Goal: Browse casually: Explore the website without a specific task or goal

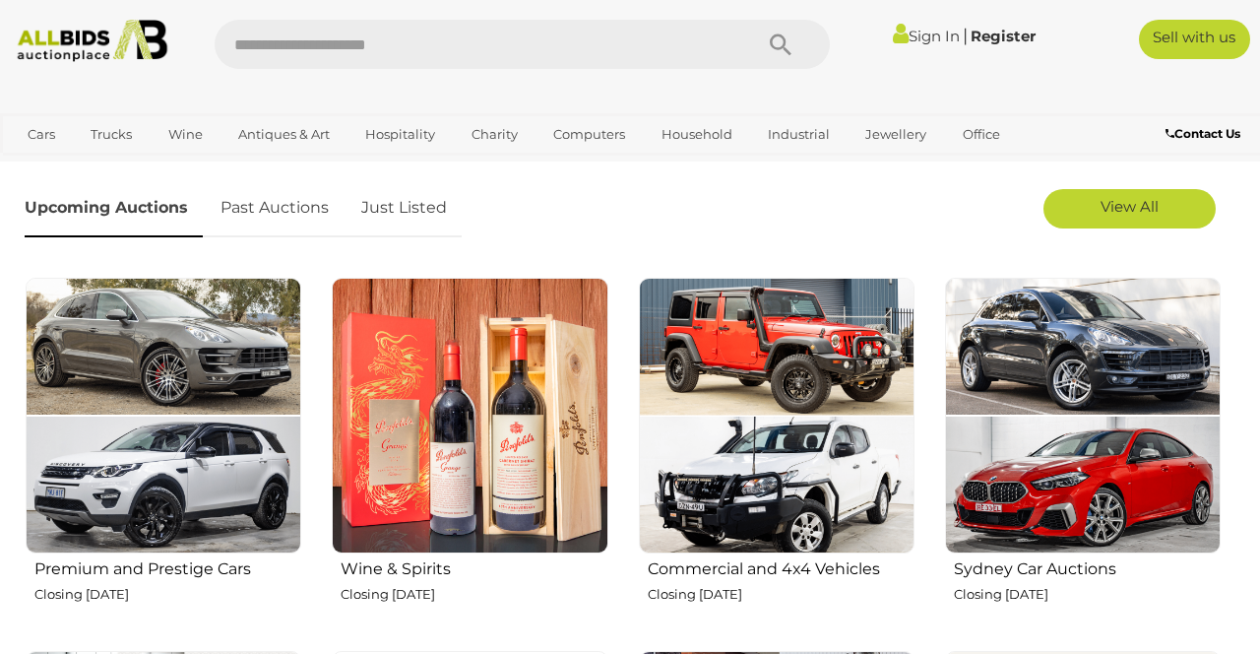
scroll to position [573, 0]
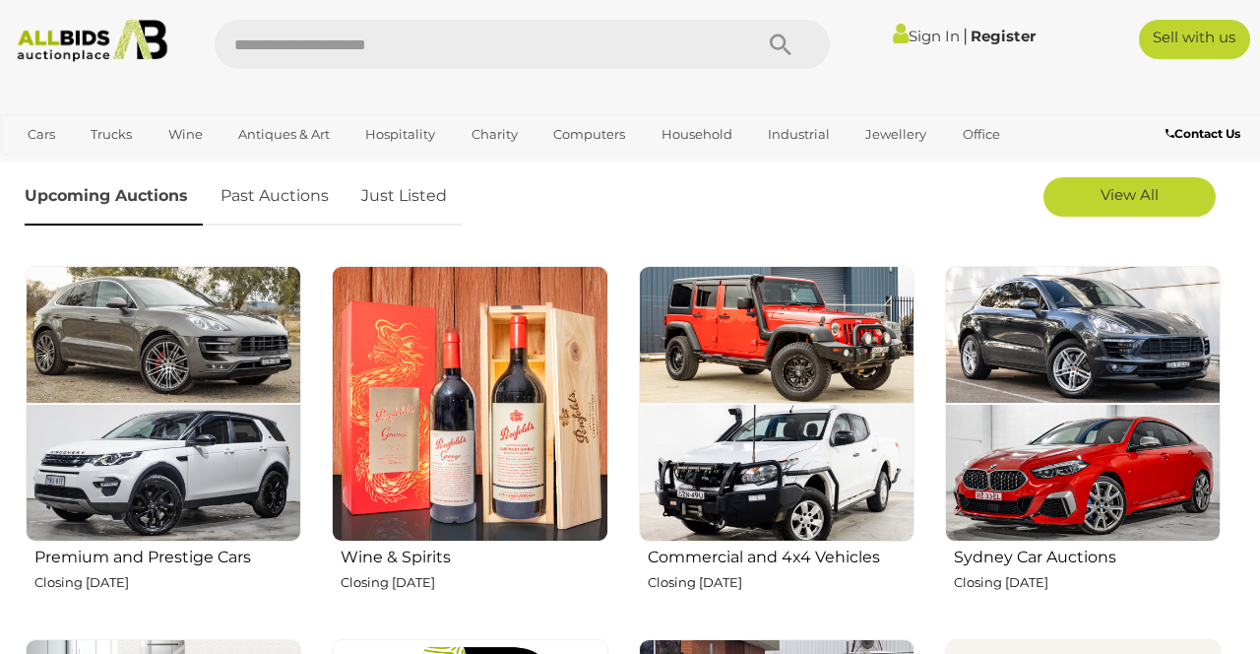
click at [1155, 198] on span "View All" at bounding box center [1129, 194] width 58 height 19
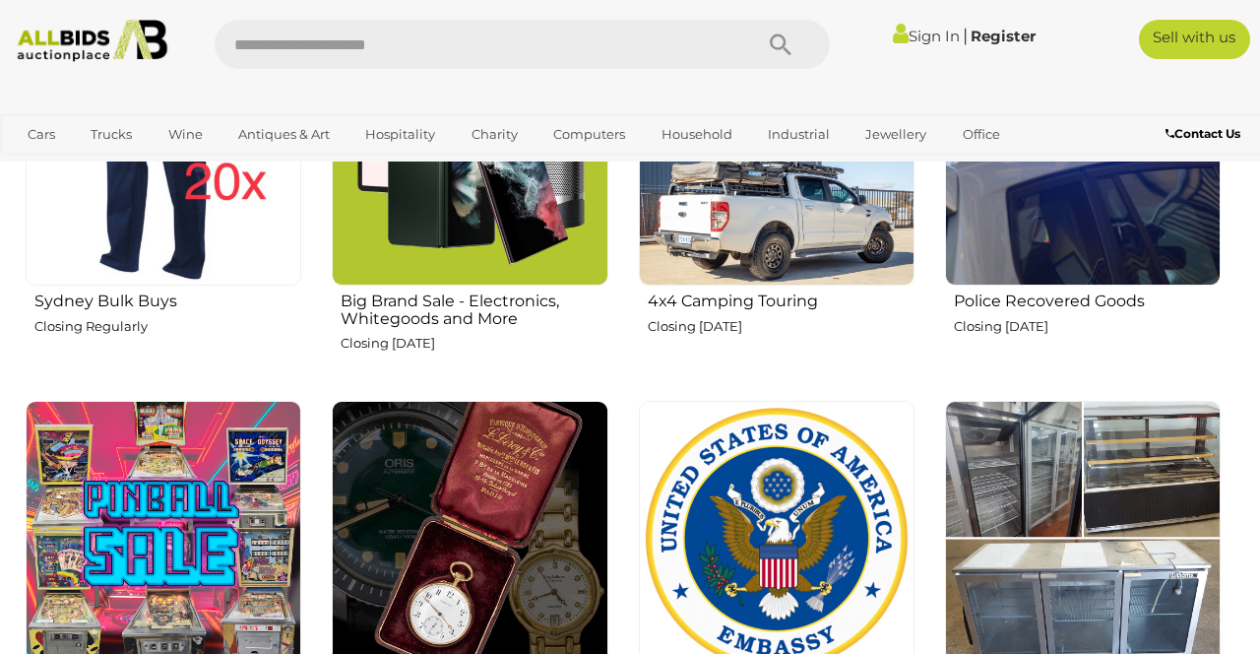
scroll to position [1595, 0]
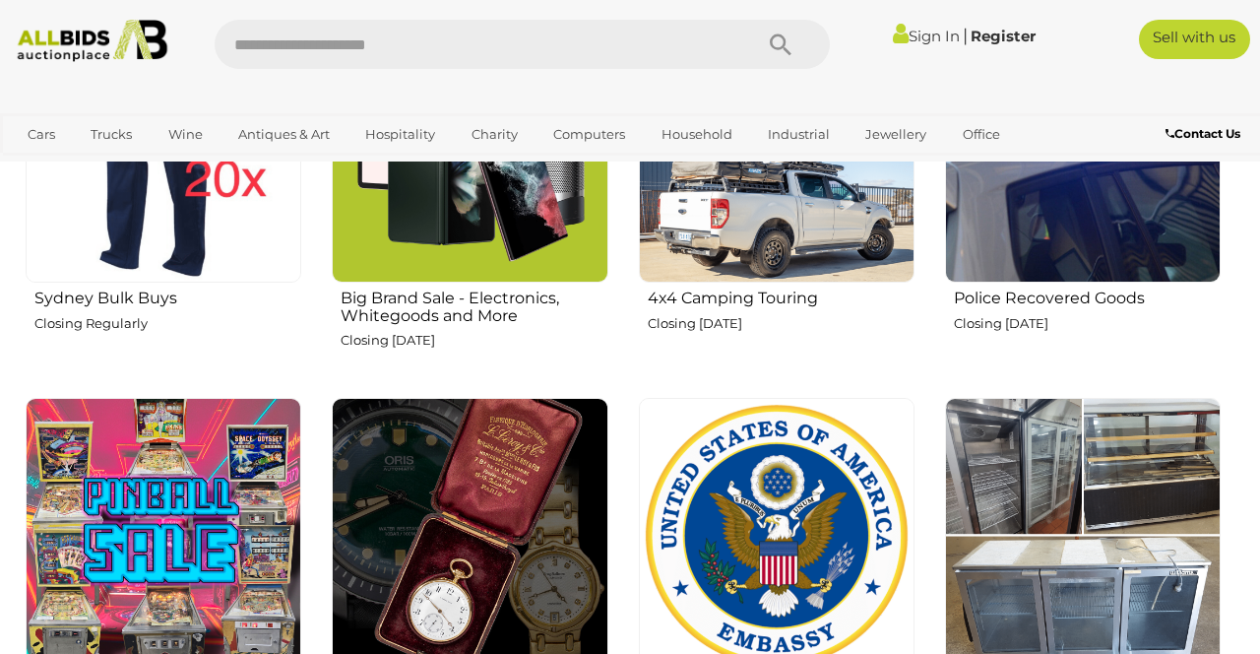
click at [1098, 575] on img at bounding box center [1083, 536] width 276 height 276
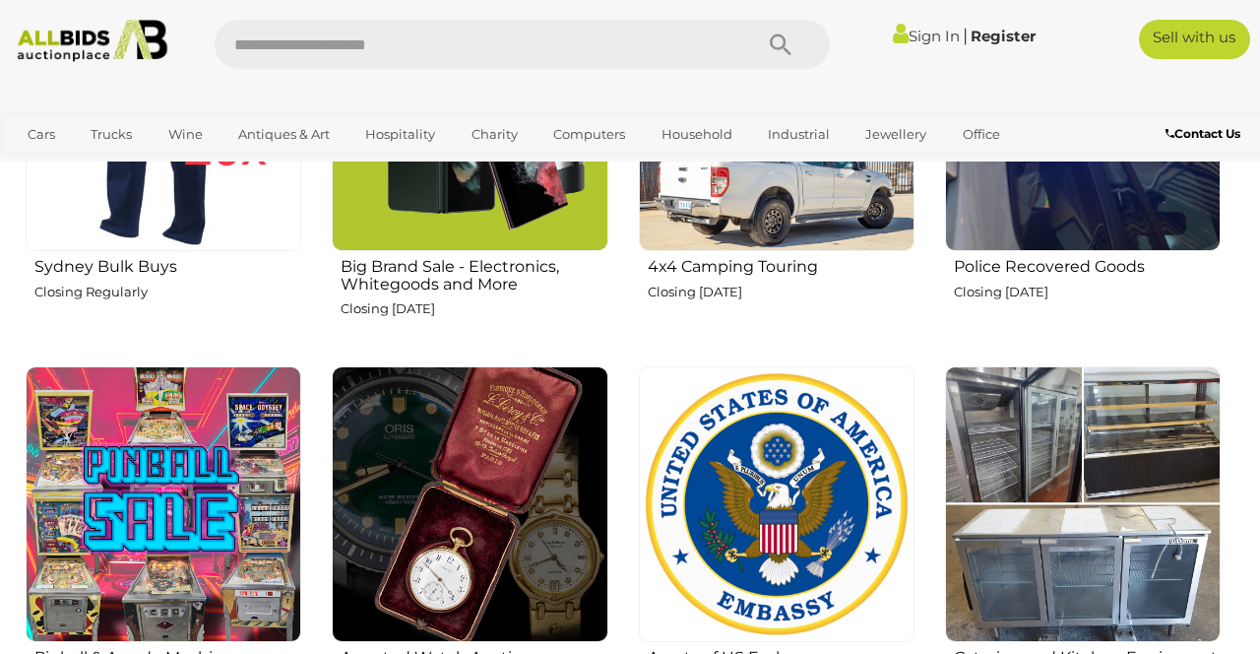
scroll to position [1652, 0]
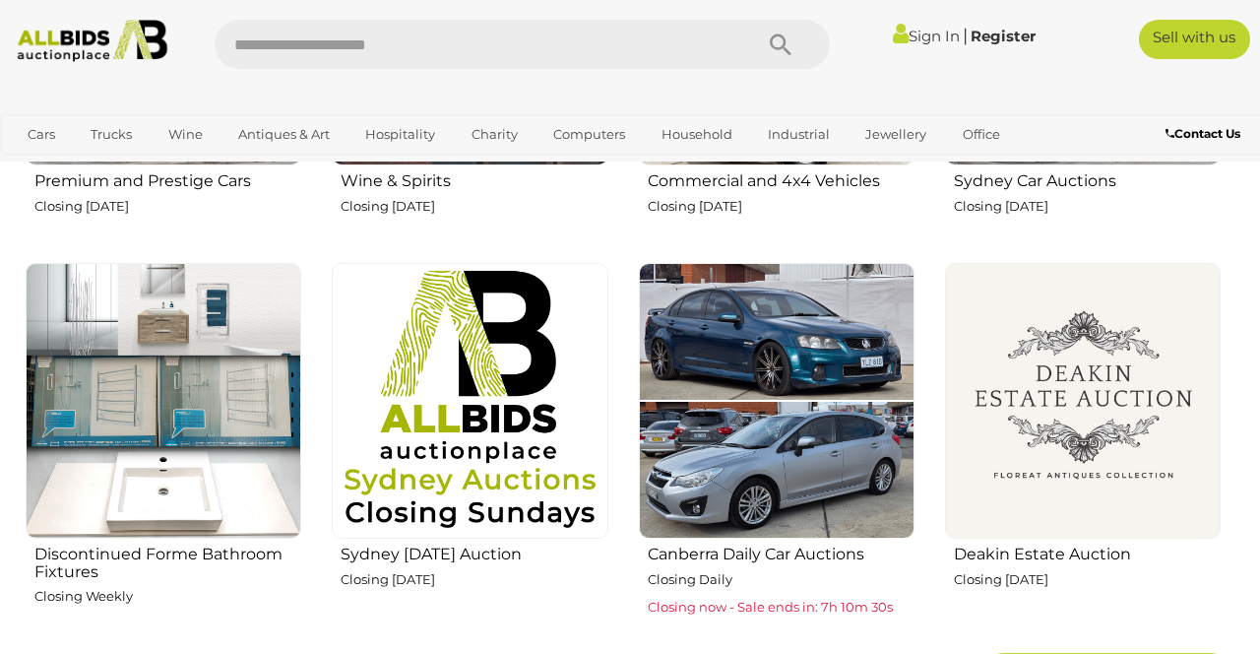
scroll to position [940, 0]
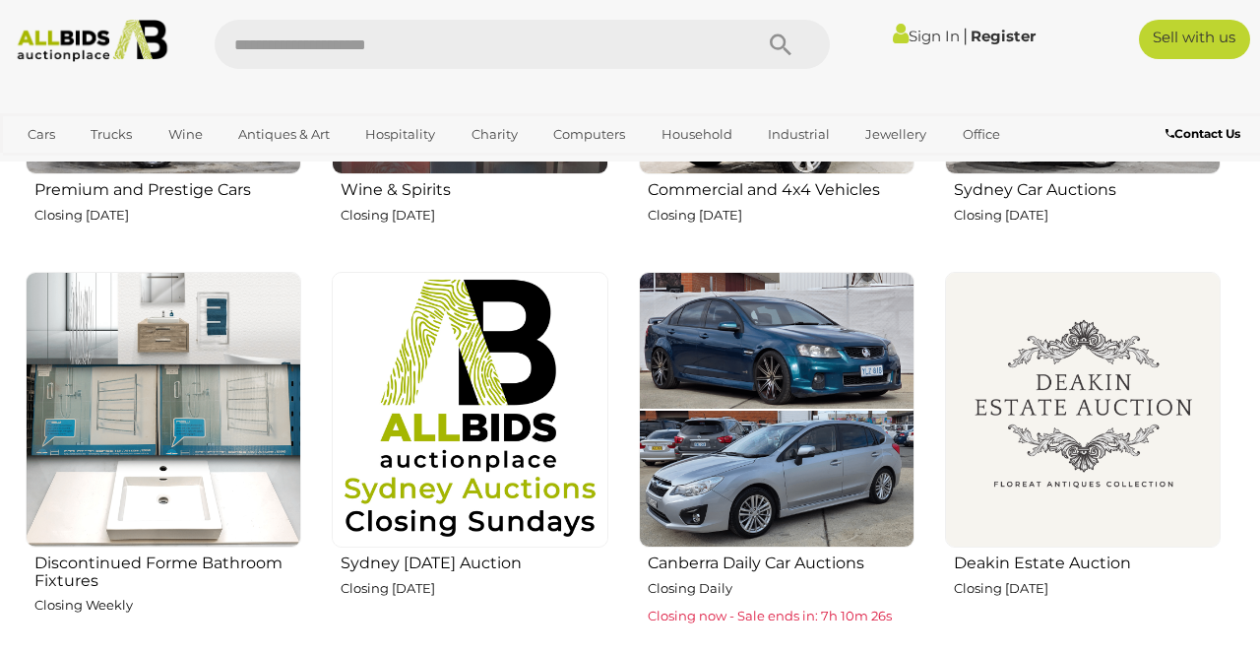
click at [772, 490] on img at bounding box center [777, 410] width 276 height 276
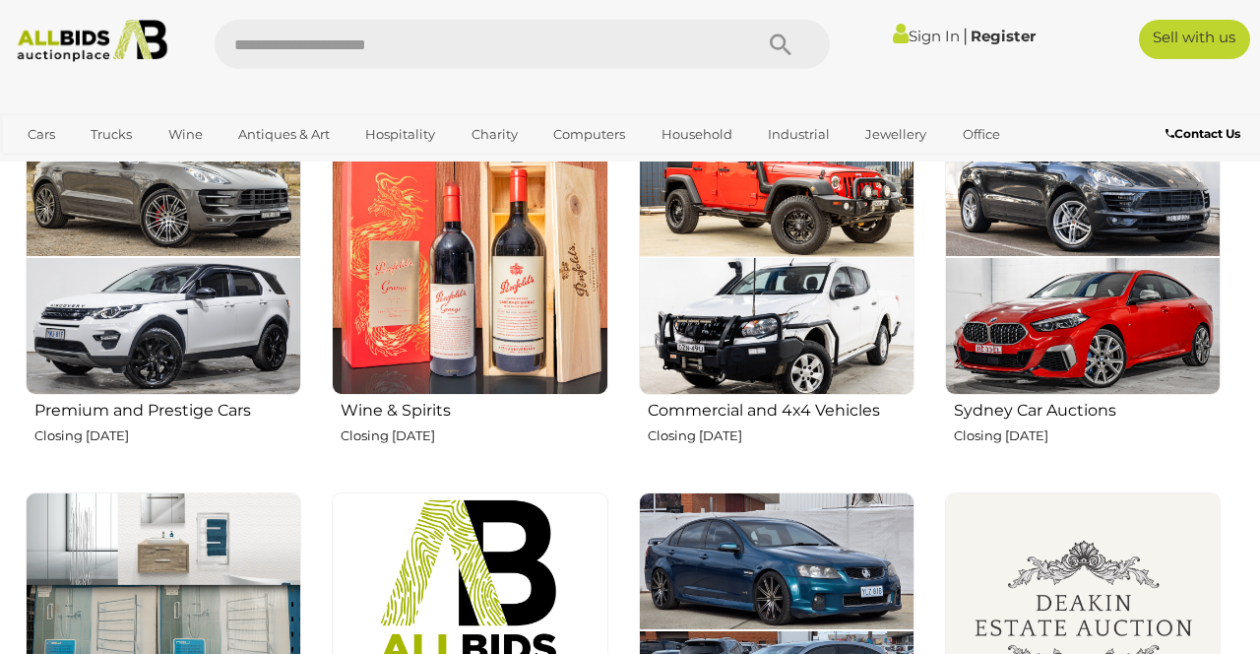
scroll to position [720, 0]
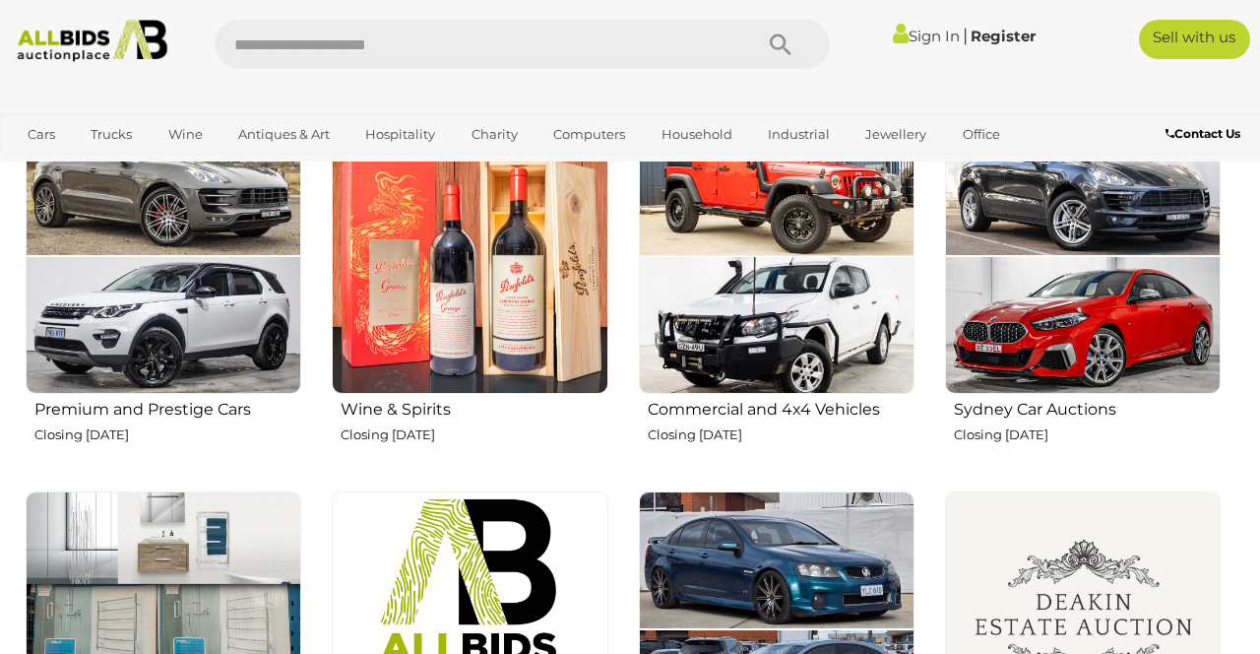
click at [170, 345] on img at bounding box center [164, 256] width 276 height 276
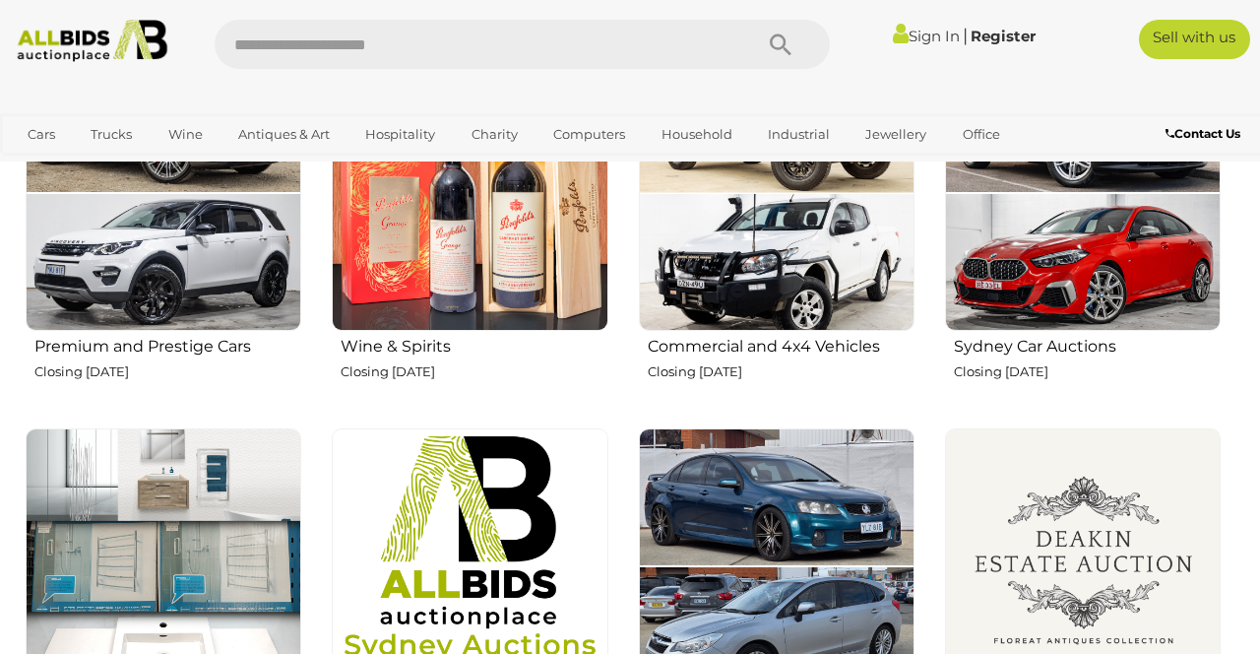
click at [1114, 274] on img at bounding box center [1083, 193] width 276 height 276
